Goal: Task Accomplishment & Management: Use online tool/utility

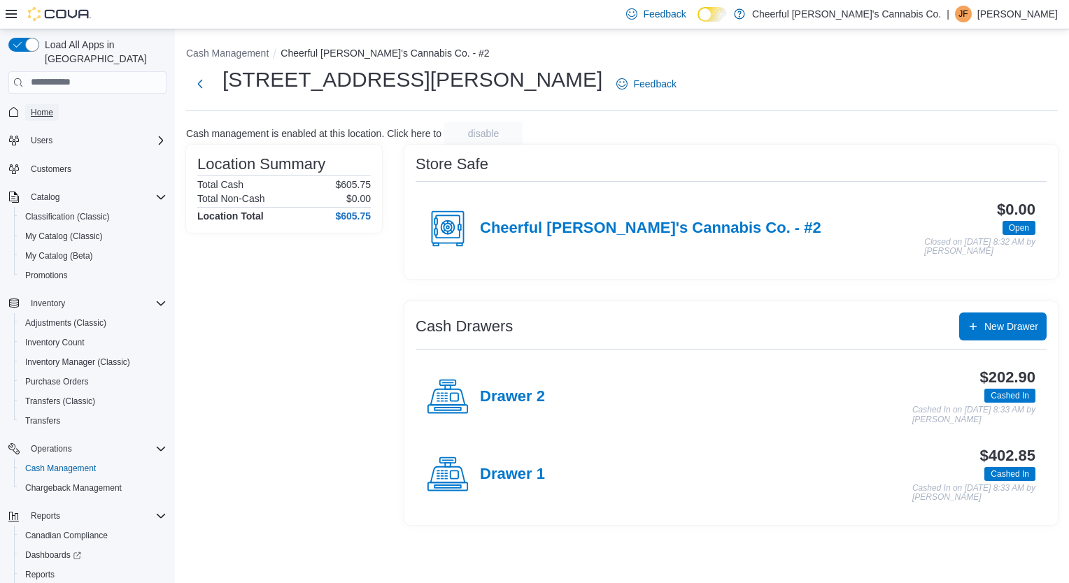
click at [43, 107] on span "Home" at bounding box center [42, 112] width 22 height 11
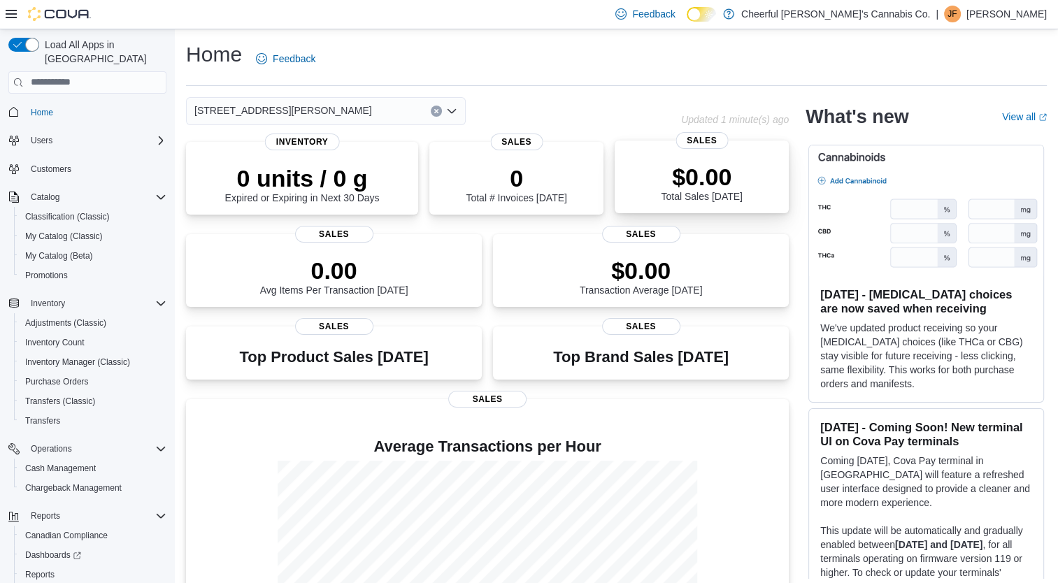
click at [725, 197] on div "$0.00 Total Sales [DATE]" at bounding box center [701, 182] width 81 height 39
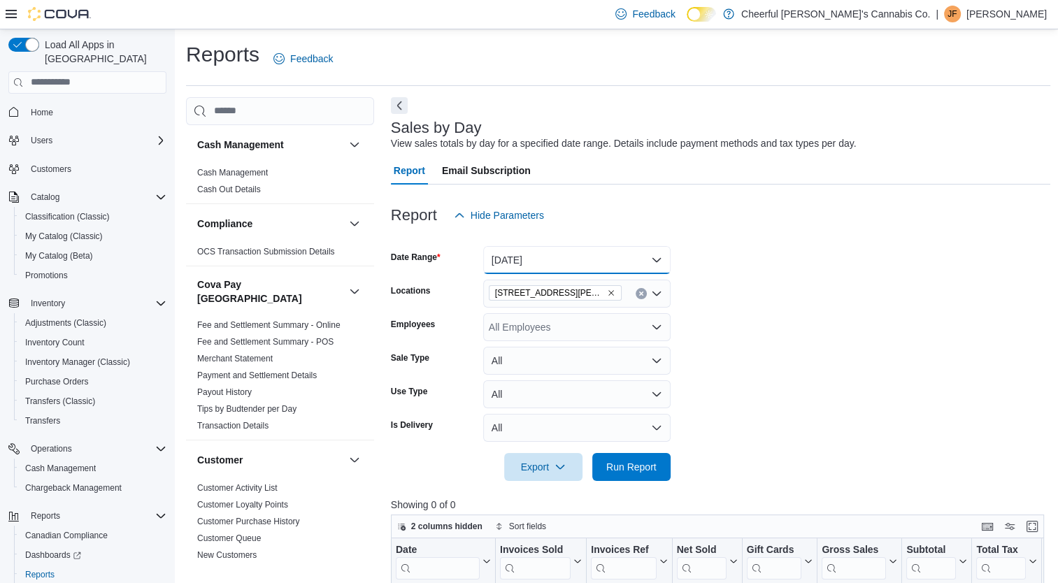
click at [600, 255] on button "[DATE]" at bounding box center [576, 260] width 187 height 28
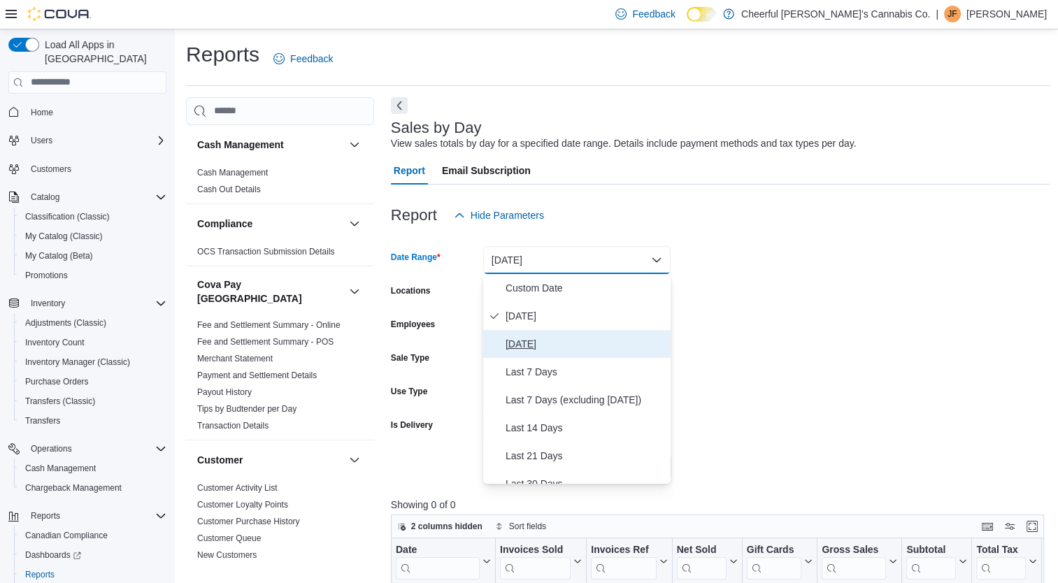
click at [550, 341] on span "[DATE]" at bounding box center [586, 344] width 160 height 17
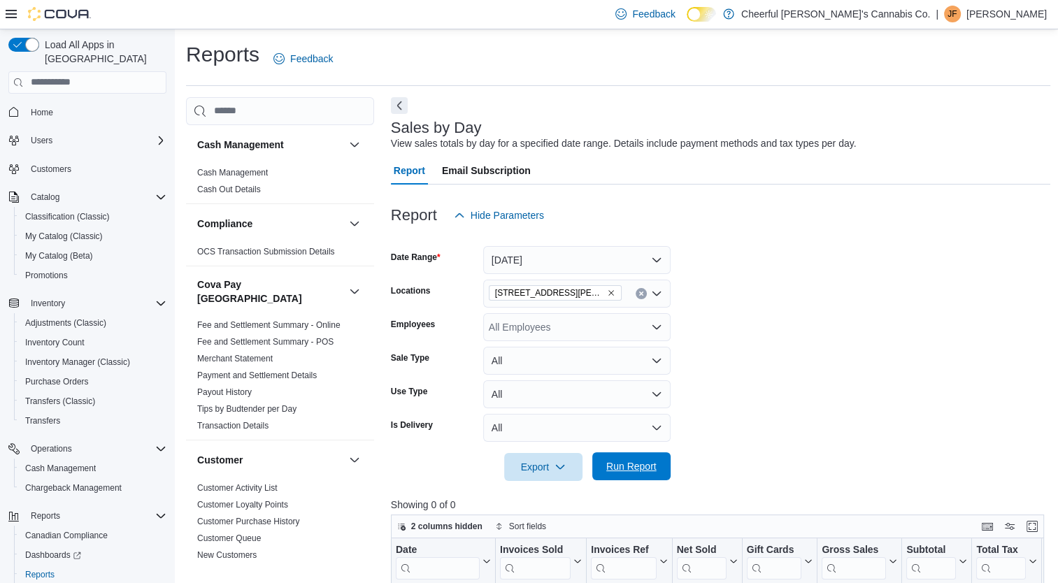
click at [604, 467] on span "Run Report" at bounding box center [632, 467] width 62 height 28
click at [48, 107] on span "Home" at bounding box center [42, 112] width 22 height 11
